Goal: Task Accomplishment & Management: Use online tool/utility

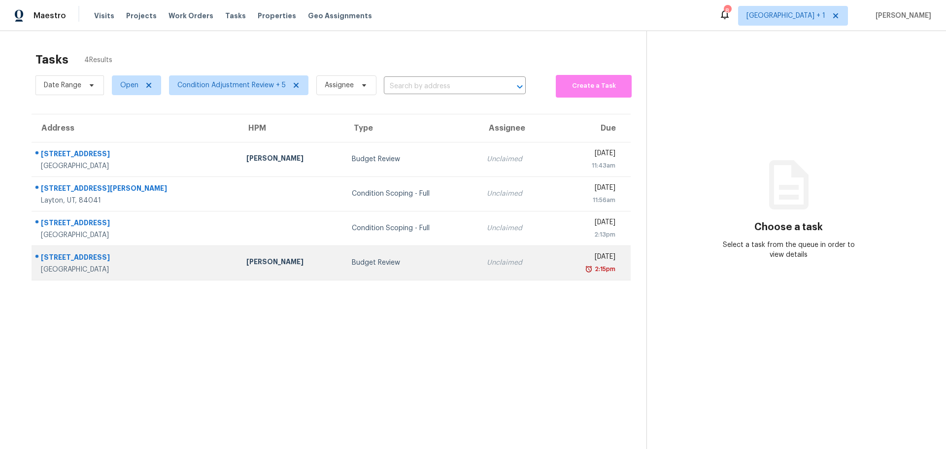
click at [281, 255] on td "[PERSON_NAME]" at bounding box center [290, 262] width 105 height 34
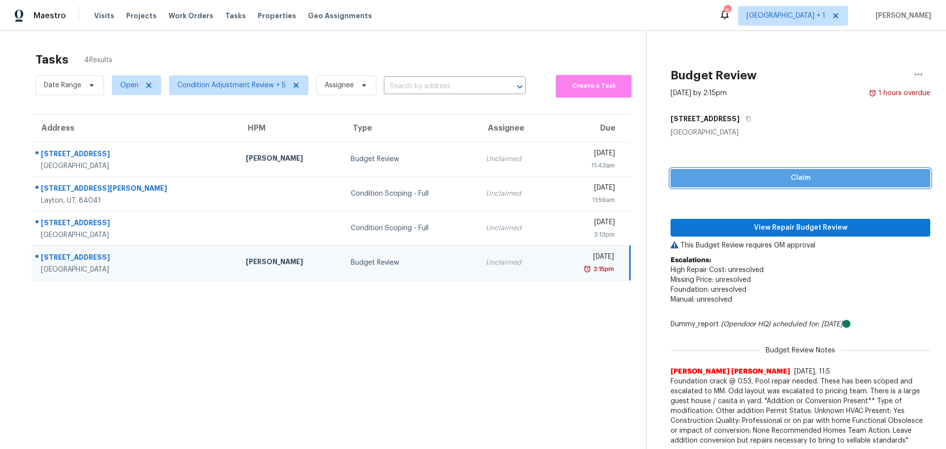
click at [716, 178] on span "Claim" at bounding box center [800, 178] width 244 height 12
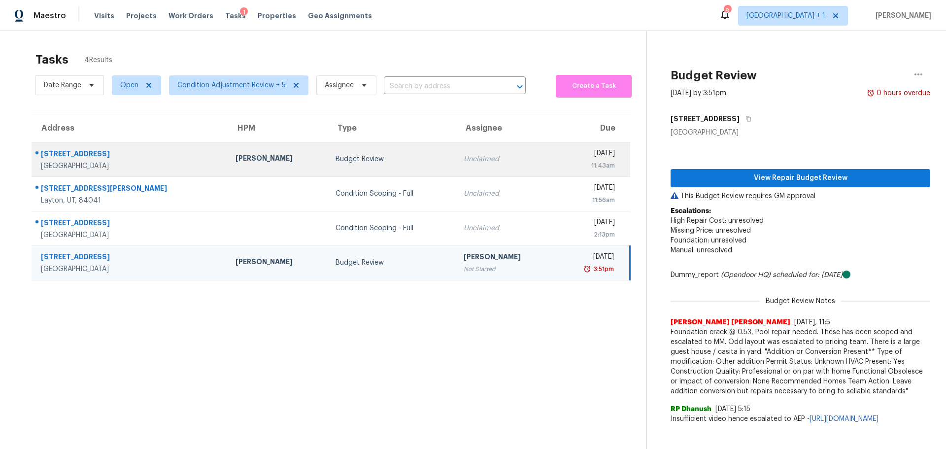
click at [424, 157] on tr "[STREET_ADDRESS] [PERSON_NAME] Budget Review Unclaimed [DATE] 11:43am" at bounding box center [331, 159] width 598 height 34
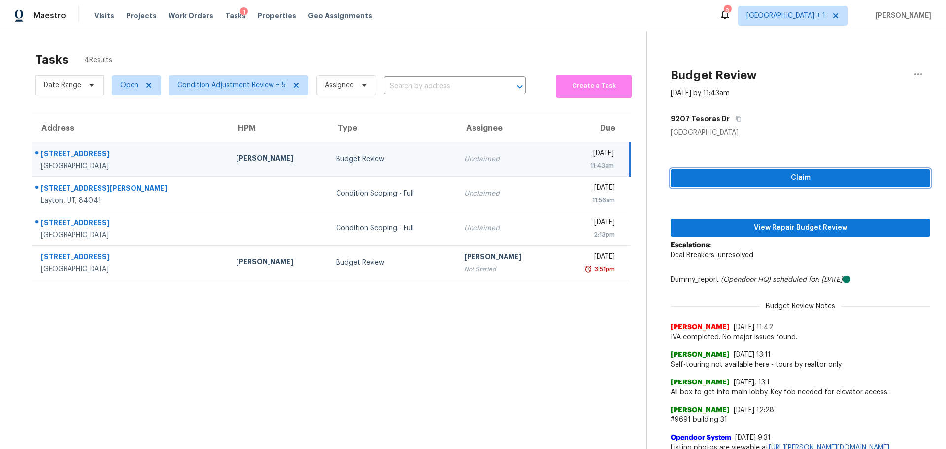
click at [696, 181] on span "Claim" at bounding box center [800, 178] width 244 height 12
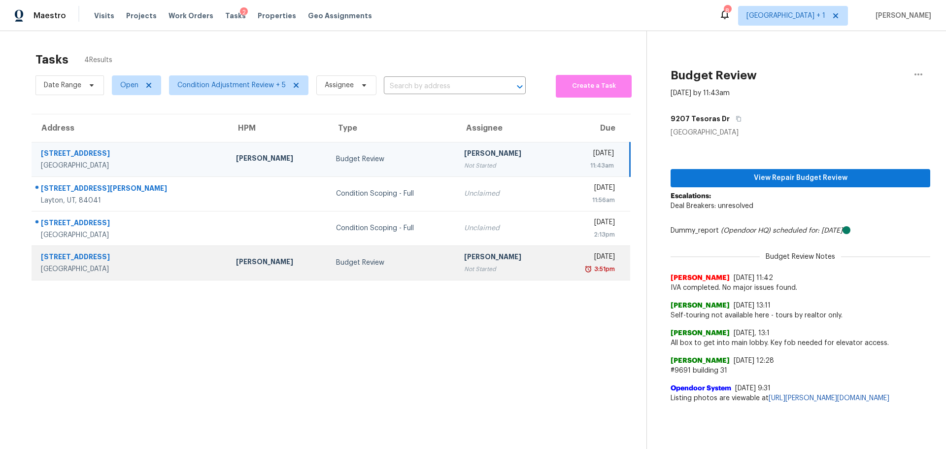
click at [248, 278] on td "[PERSON_NAME]" at bounding box center [278, 262] width 100 height 34
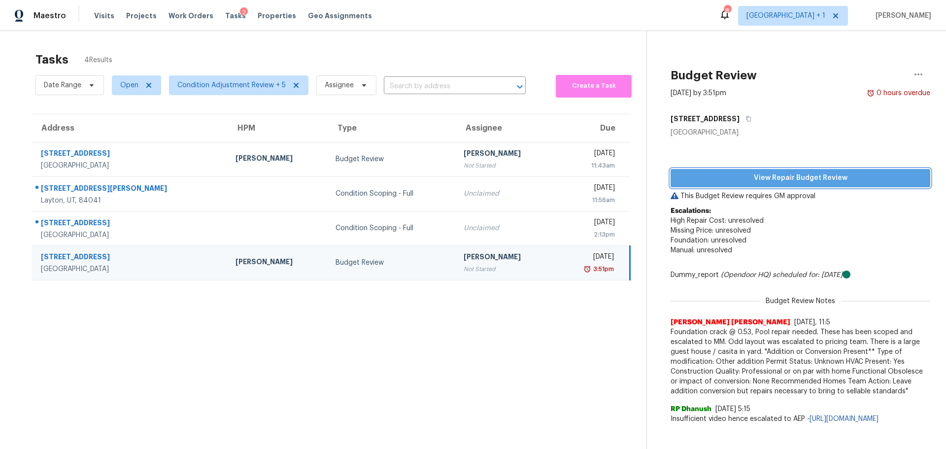
click at [721, 172] on span "View Repair Budget Review" at bounding box center [800, 178] width 244 height 12
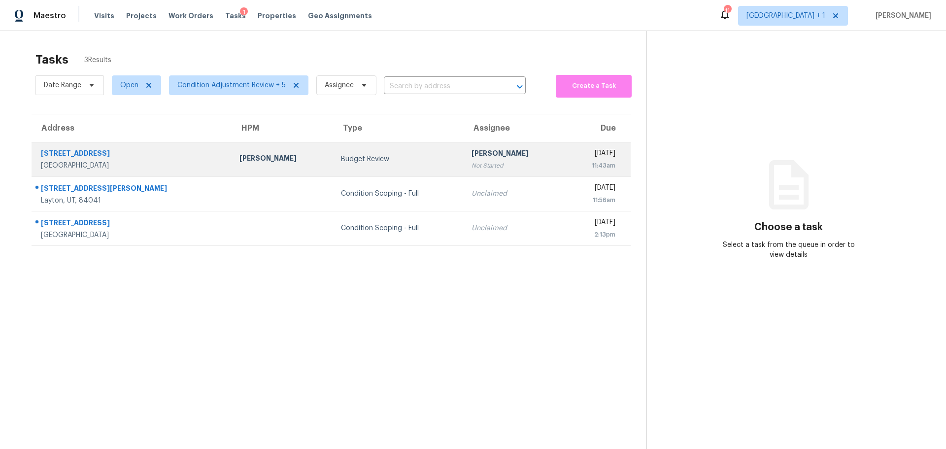
click at [130, 159] on div "9207 Tesoras Dr Unit 302" at bounding box center [132, 154] width 183 height 12
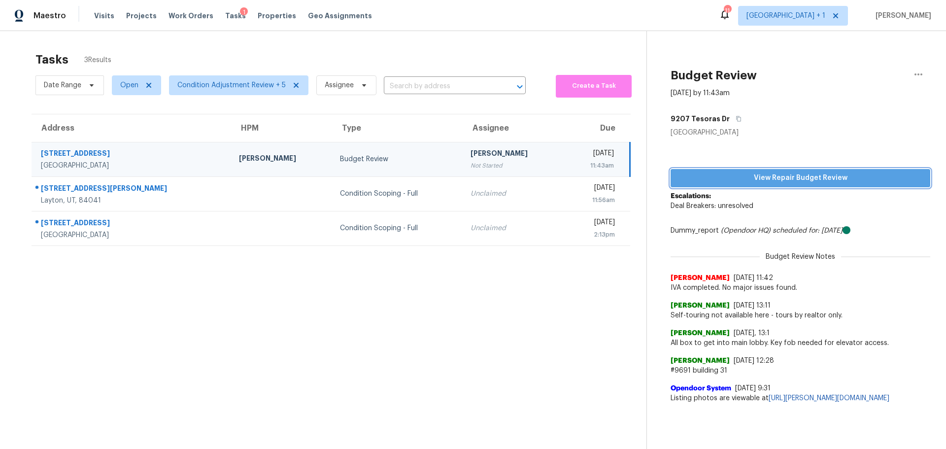
click at [813, 183] on span "View Repair Budget Review" at bounding box center [800, 178] width 244 height 12
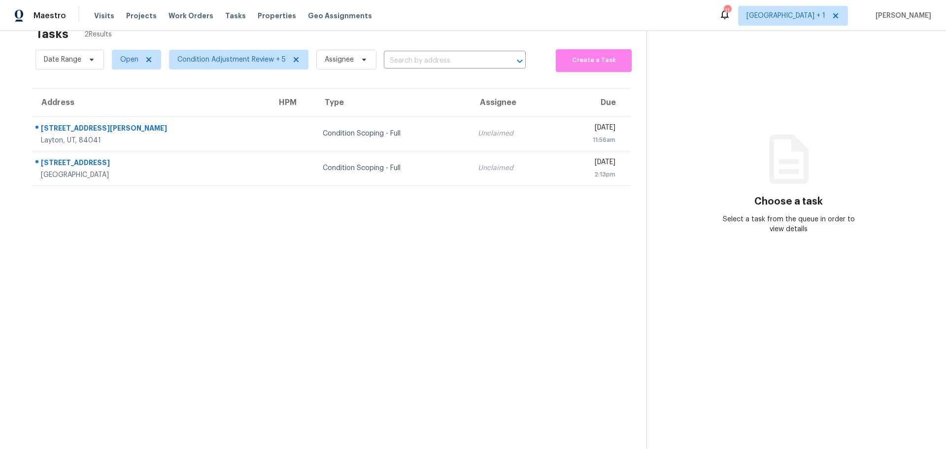
scroll to position [38, 0]
